Goal: Transaction & Acquisition: Purchase product/service

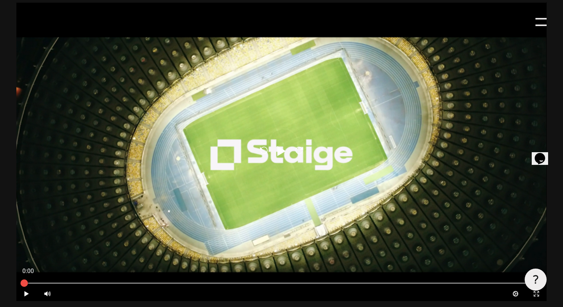
scroll to position [479, 0]
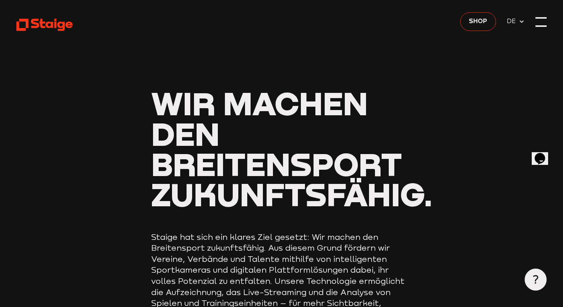
click at [542, 21] on div at bounding box center [541, 21] width 11 height 11
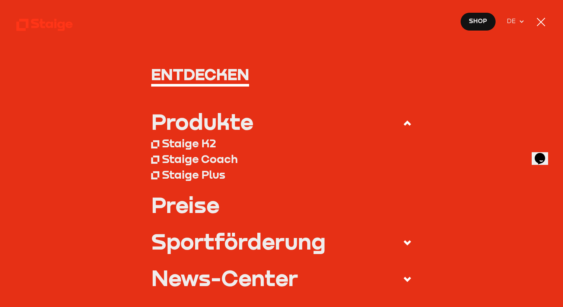
click at [189, 145] on div "Staige K2" at bounding box center [189, 143] width 54 height 14
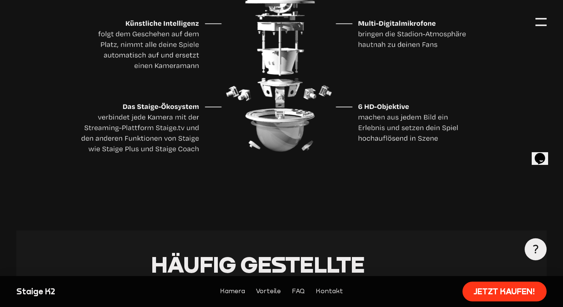
scroll to position [2307, 0]
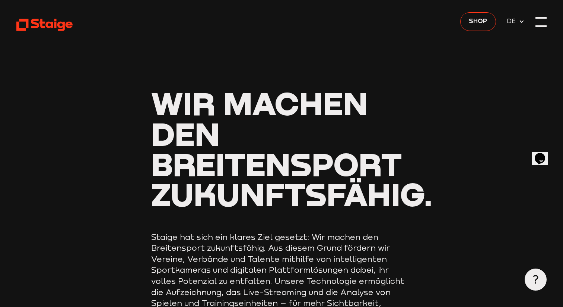
click at [543, 26] on div at bounding box center [541, 21] width 11 height 11
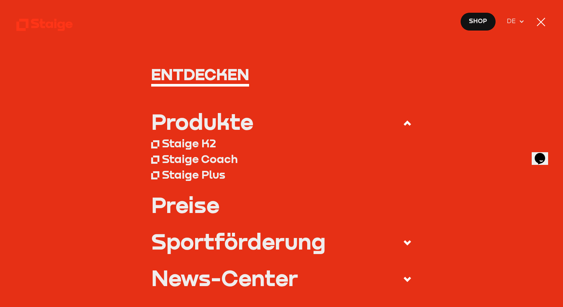
click at [212, 208] on link "Preise" at bounding box center [281, 204] width 261 height 22
